Goal: Task Accomplishment & Management: Manage account settings

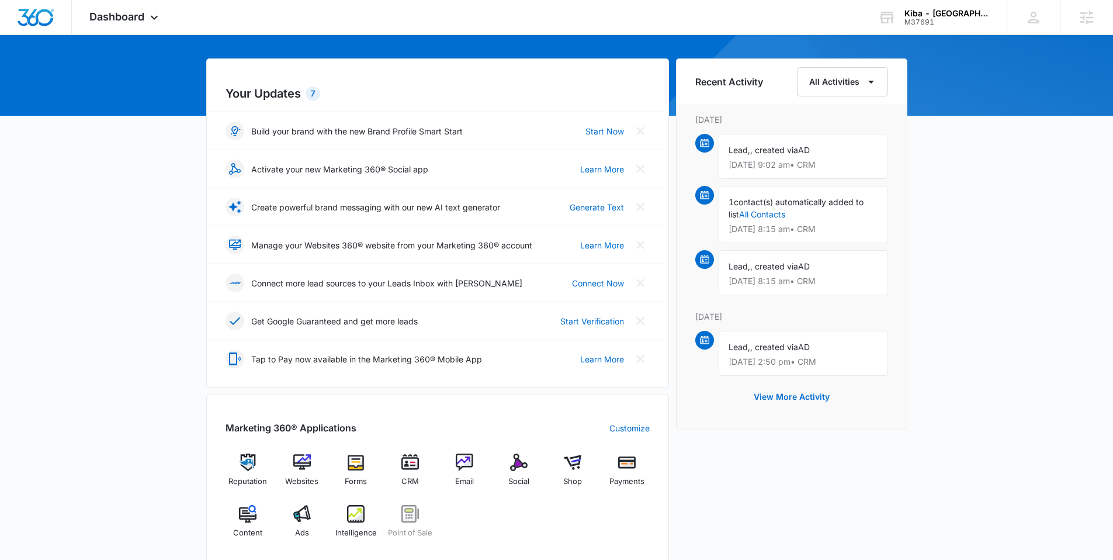
scroll to position [227, 0]
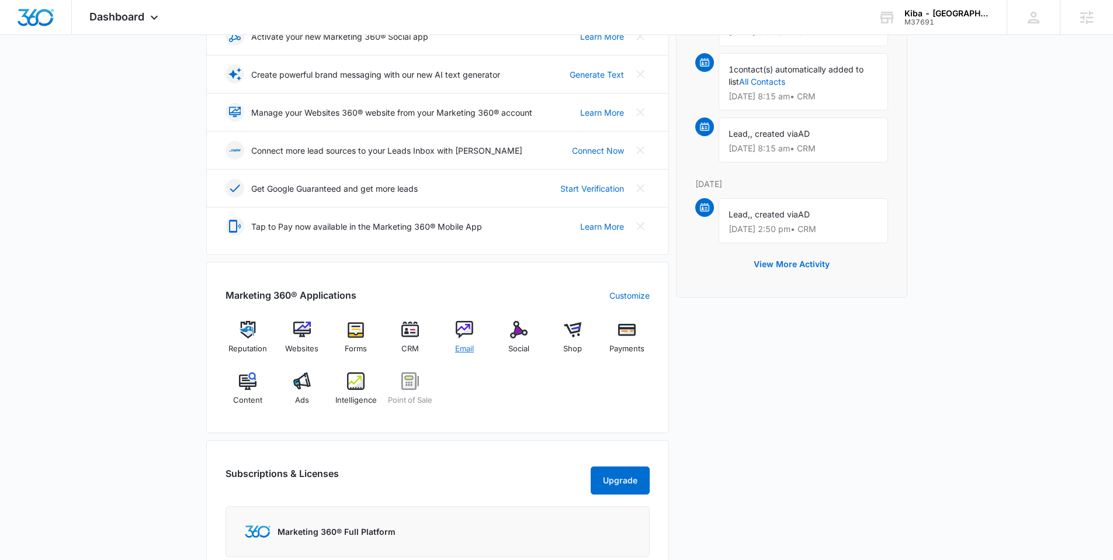
click at [459, 340] on div "Email" at bounding box center [464, 342] width 45 height 42
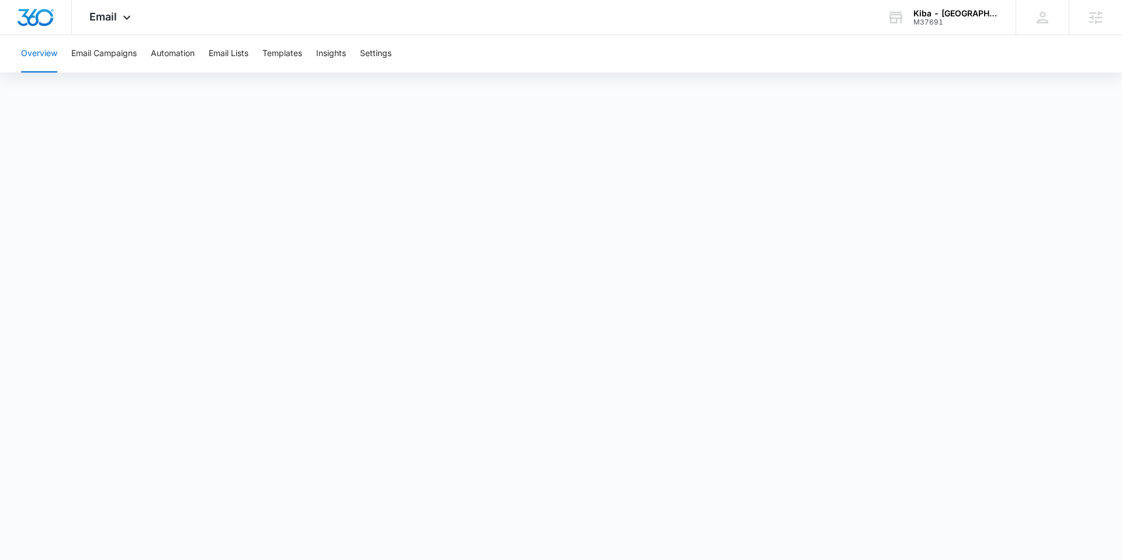
click at [200, 51] on div "Overview Email Campaigns Automation Email Lists Templates Insights Settings" at bounding box center [561, 53] width 1094 height 37
click at [238, 53] on button "Email Lists" at bounding box center [229, 53] width 40 height 37
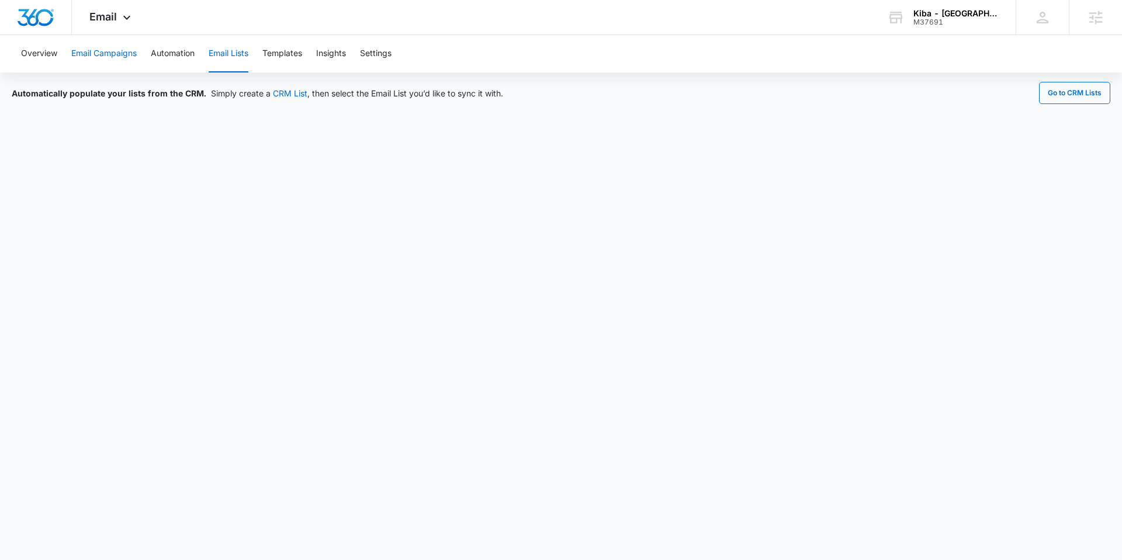
click at [90, 57] on button "Email Campaigns" at bounding box center [103, 53] width 65 height 37
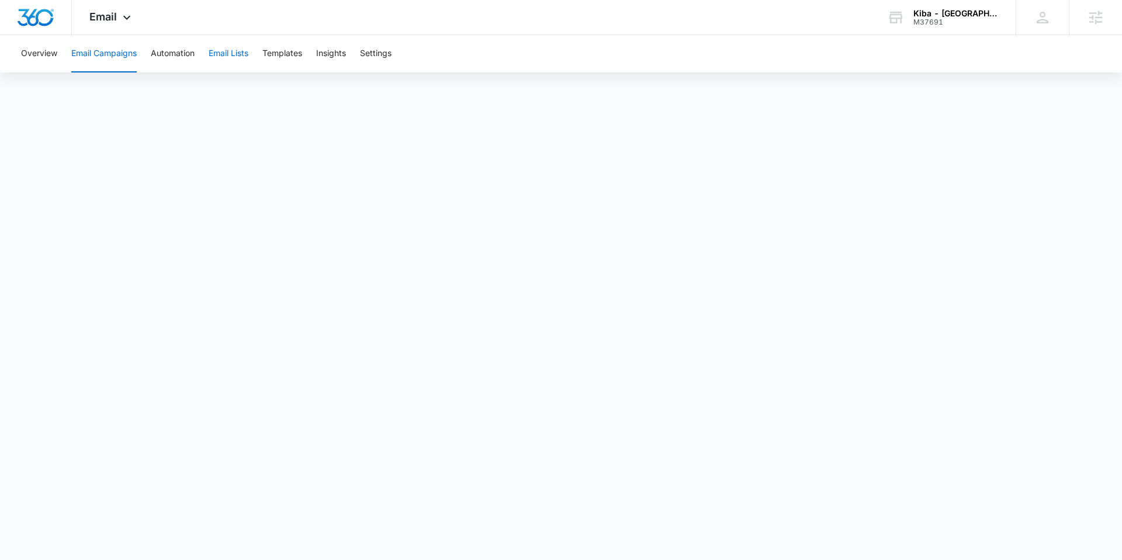
click at [233, 50] on button "Email Lists" at bounding box center [229, 53] width 40 height 37
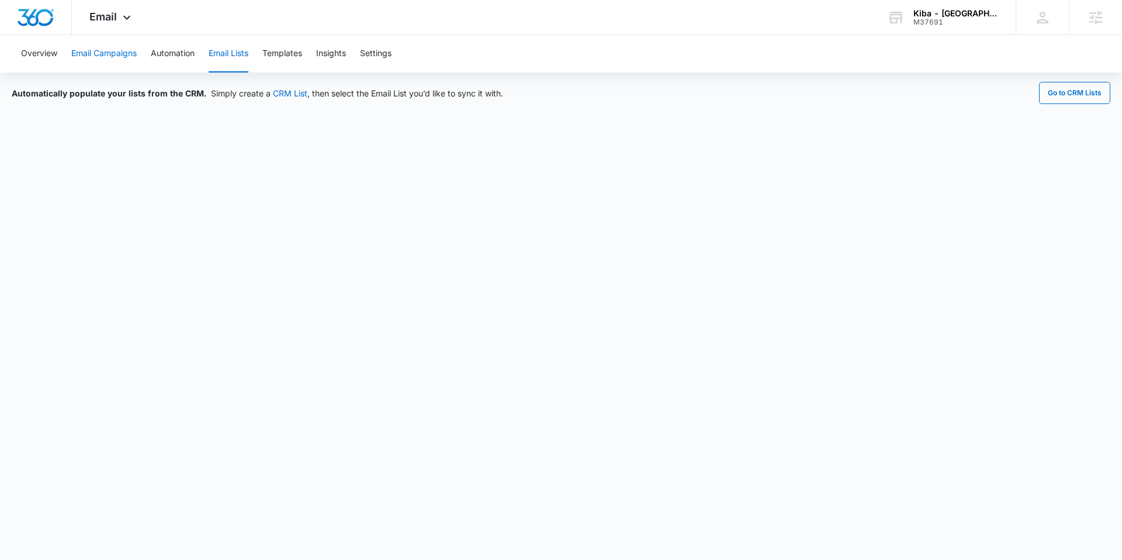
click at [124, 50] on button "Email Campaigns" at bounding box center [103, 53] width 65 height 37
